Goal: Task Accomplishment & Management: Use online tool/utility

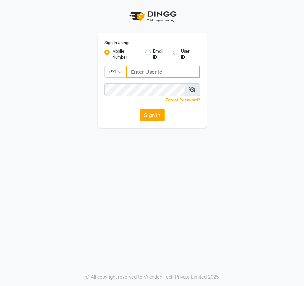
click at [139, 74] on input "Username" at bounding box center [162, 72] width 73 height 13
type input "8971311949"
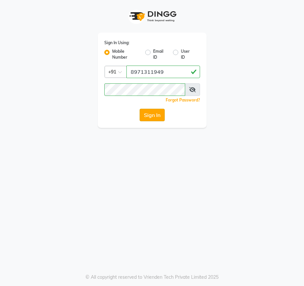
click at [154, 116] on button "Sign In" at bounding box center [151, 115] width 25 height 13
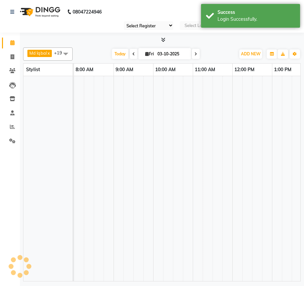
select select "90"
select select "en"
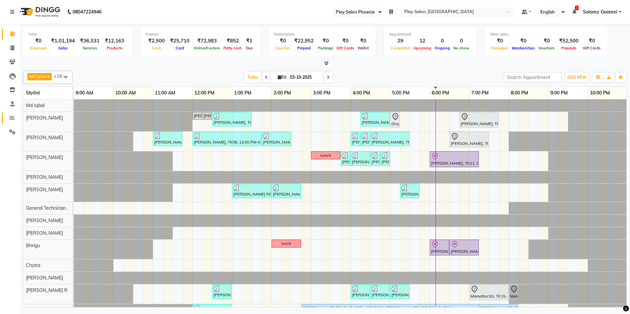
click at [12, 119] on icon at bounding box center [12, 117] width 5 height 5
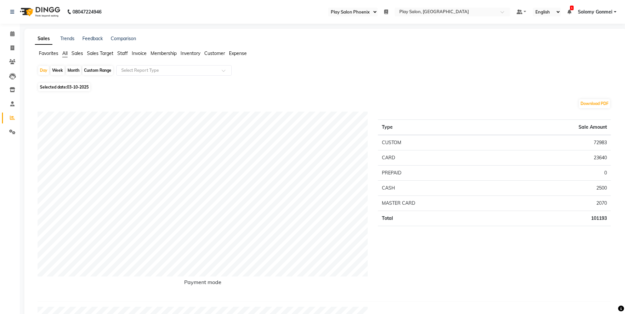
click at [75, 55] on span "Sales" at bounding box center [78, 53] width 12 height 6
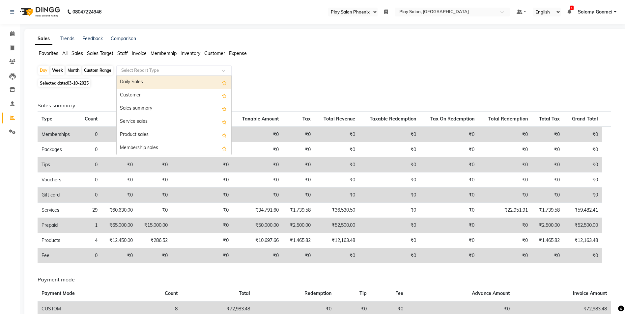
click at [139, 66] on div "Select Report Type" at bounding box center [173, 70] width 115 height 11
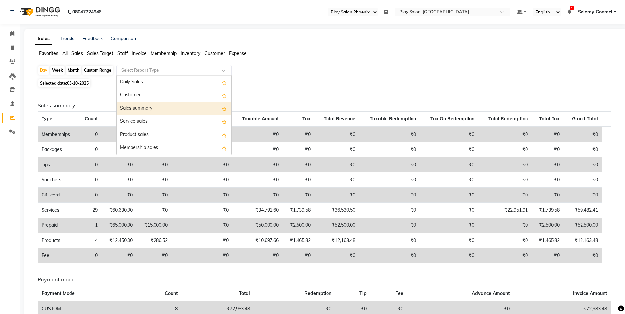
click at [148, 108] on div "Sales summary" at bounding box center [174, 108] width 115 height 13
select select "full_report"
select select "csv"
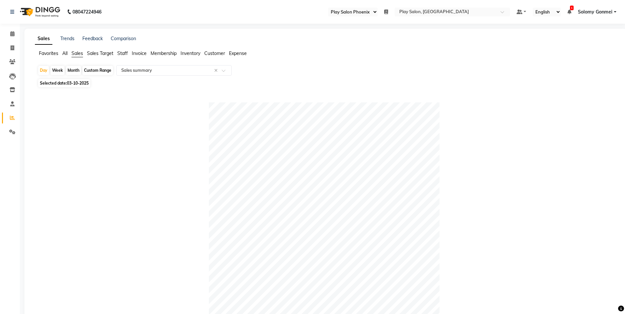
click at [66, 82] on span "Selected date: 03-10-2025" at bounding box center [64, 83] width 52 height 8
select select "10"
select select "2025"
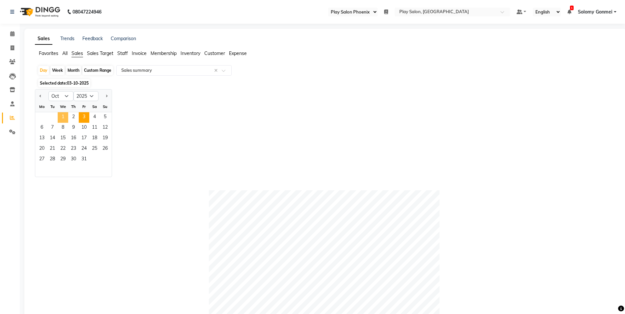
click at [63, 116] on span "1" at bounding box center [63, 117] width 11 height 11
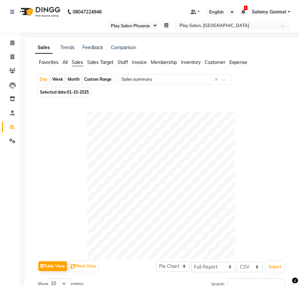
click at [67, 92] on span "Selected date: 01-10-2025" at bounding box center [64, 92] width 52 height 8
select select "10"
select select "2025"
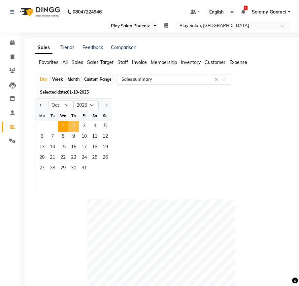
click at [74, 125] on span "2" at bounding box center [73, 126] width 11 height 11
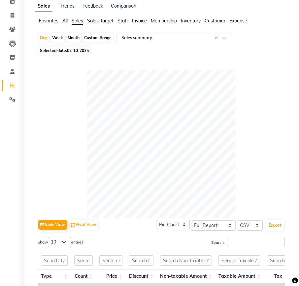
scroll to position [11, 0]
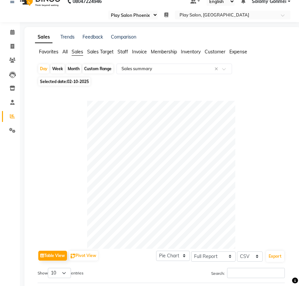
click at [70, 81] on span "02-10-2025" at bounding box center [78, 81] width 22 height 5
select select "10"
select select "2025"
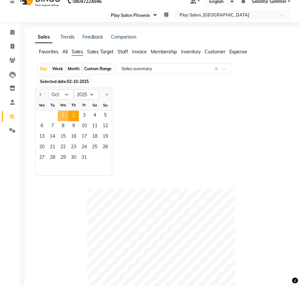
click at [63, 116] on span "1" at bounding box center [63, 116] width 11 height 11
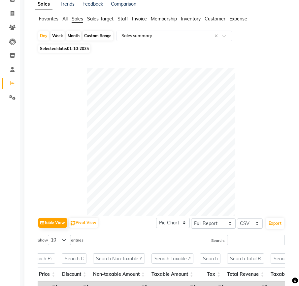
scroll to position [0, 0]
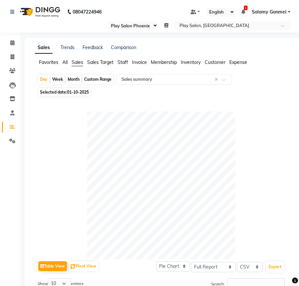
click at [78, 90] on span "01-10-2025" at bounding box center [78, 92] width 22 height 5
select select "10"
select select "2025"
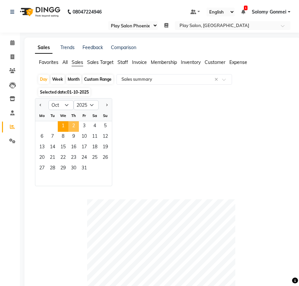
click at [75, 125] on span "2" at bounding box center [73, 126] width 11 height 11
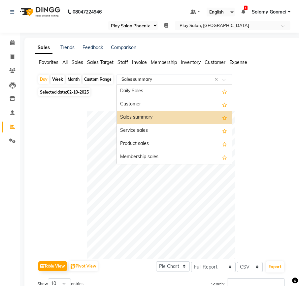
click at [136, 78] on input "text" at bounding box center [167, 79] width 95 height 7
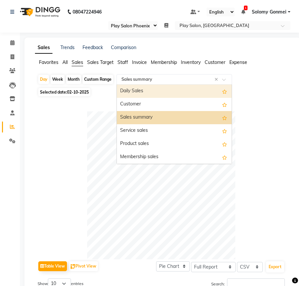
click at [133, 92] on div "Daily Sales" at bounding box center [174, 91] width 115 height 13
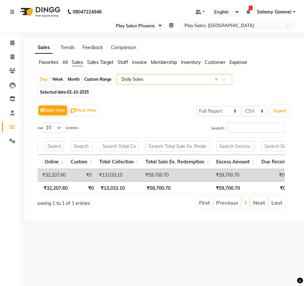
scroll to position [0, 416]
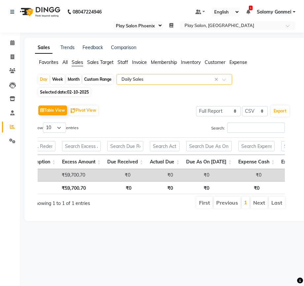
click at [155, 80] on input "text" at bounding box center [167, 79] width 95 height 7
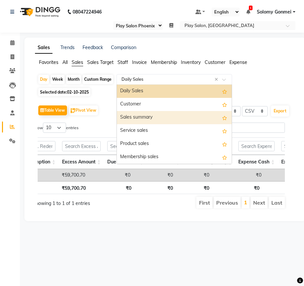
click at [142, 116] on div "Sales summary" at bounding box center [174, 117] width 115 height 13
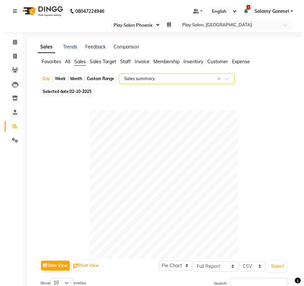
scroll to position [0, 0]
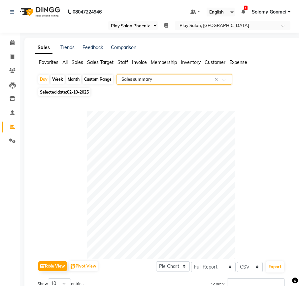
click at [94, 63] on span "Sales Target" at bounding box center [100, 62] width 26 height 6
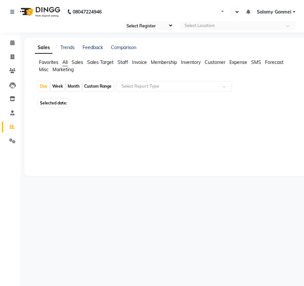
select select "en"
select select "90"
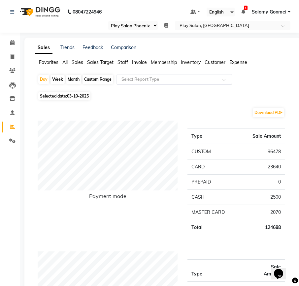
click at [143, 78] on input "text" at bounding box center [167, 79] width 95 height 7
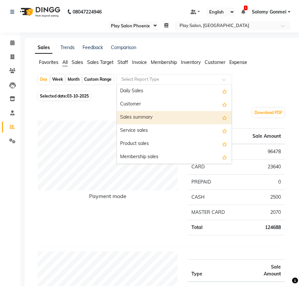
click at [136, 116] on div "Sales summary" at bounding box center [174, 117] width 115 height 13
select select "full_report"
select select "csv"
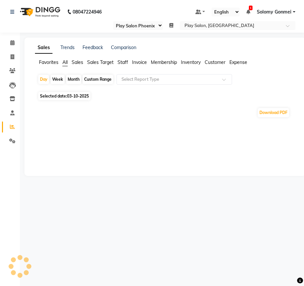
select select "90"
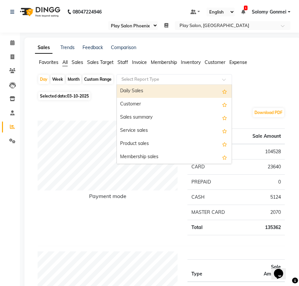
click at [145, 79] on input "text" at bounding box center [167, 79] width 95 height 7
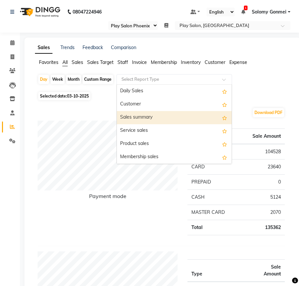
click at [140, 118] on div "Sales summary" at bounding box center [174, 117] width 115 height 13
select select "full_report"
select select "csv"
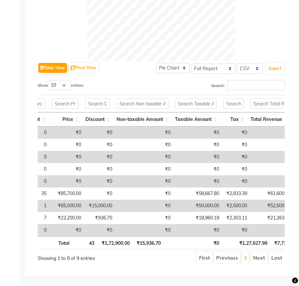
scroll to position [0, 47]
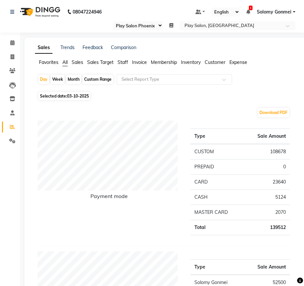
select select "90"
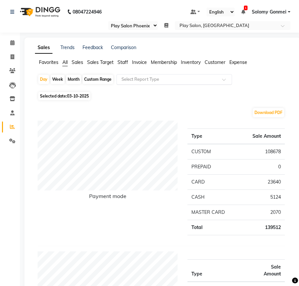
click at [147, 78] on input "text" at bounding box center [167, 79] width 95 height 7
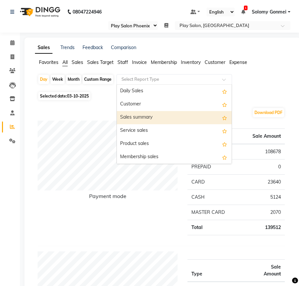
click at [139, 118] on div "Sales summary" at bounding box center [174, 117] width 115 height 13
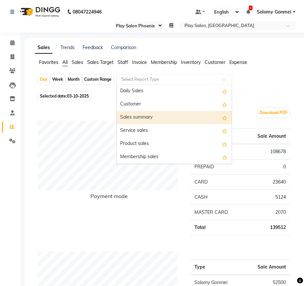
select select "full_report"
select select "csv"
